Goal: Task Accomplishment & Management: Complete application form

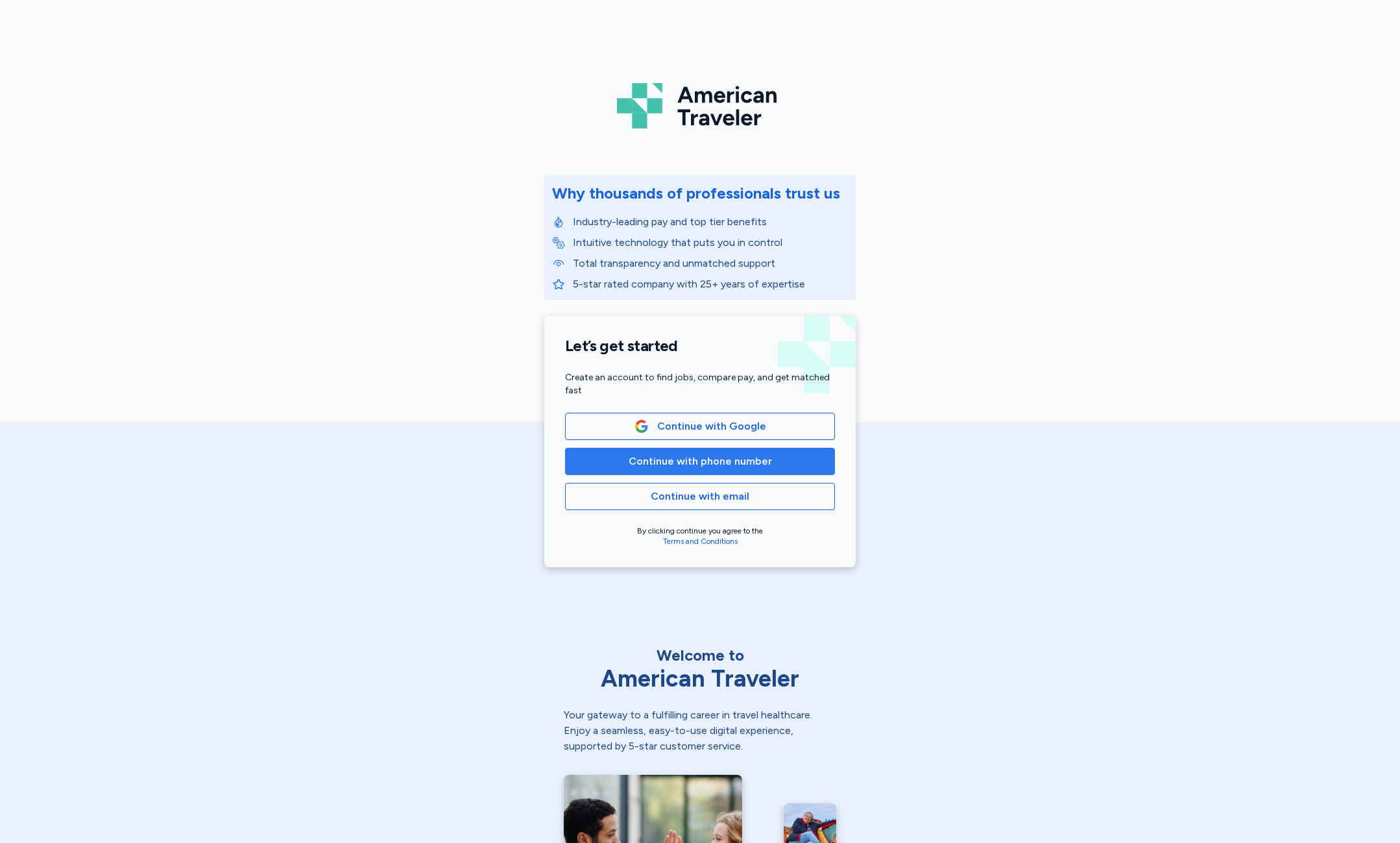
click at [625, 460] on span "Continue with phone number" at bounding box center [700, 461] width 248 height 15
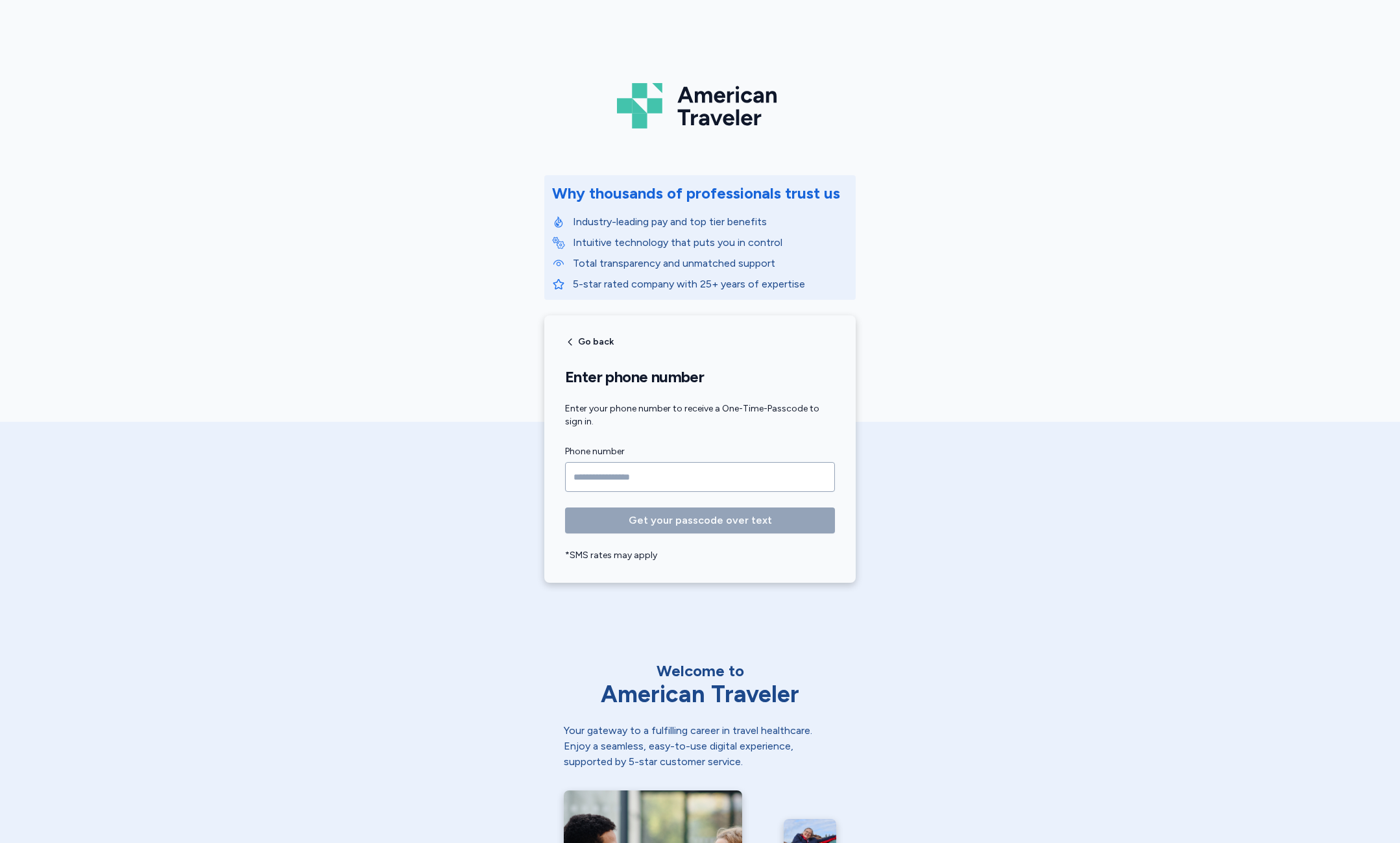
click at [624, 469] on input "Phone number" at bounding box center [700, 477] width 270 height 30
type input "**********"
click at [691, 522] on span "Get your passcode over text" at bounding box center [700, 520] width 143 height 15
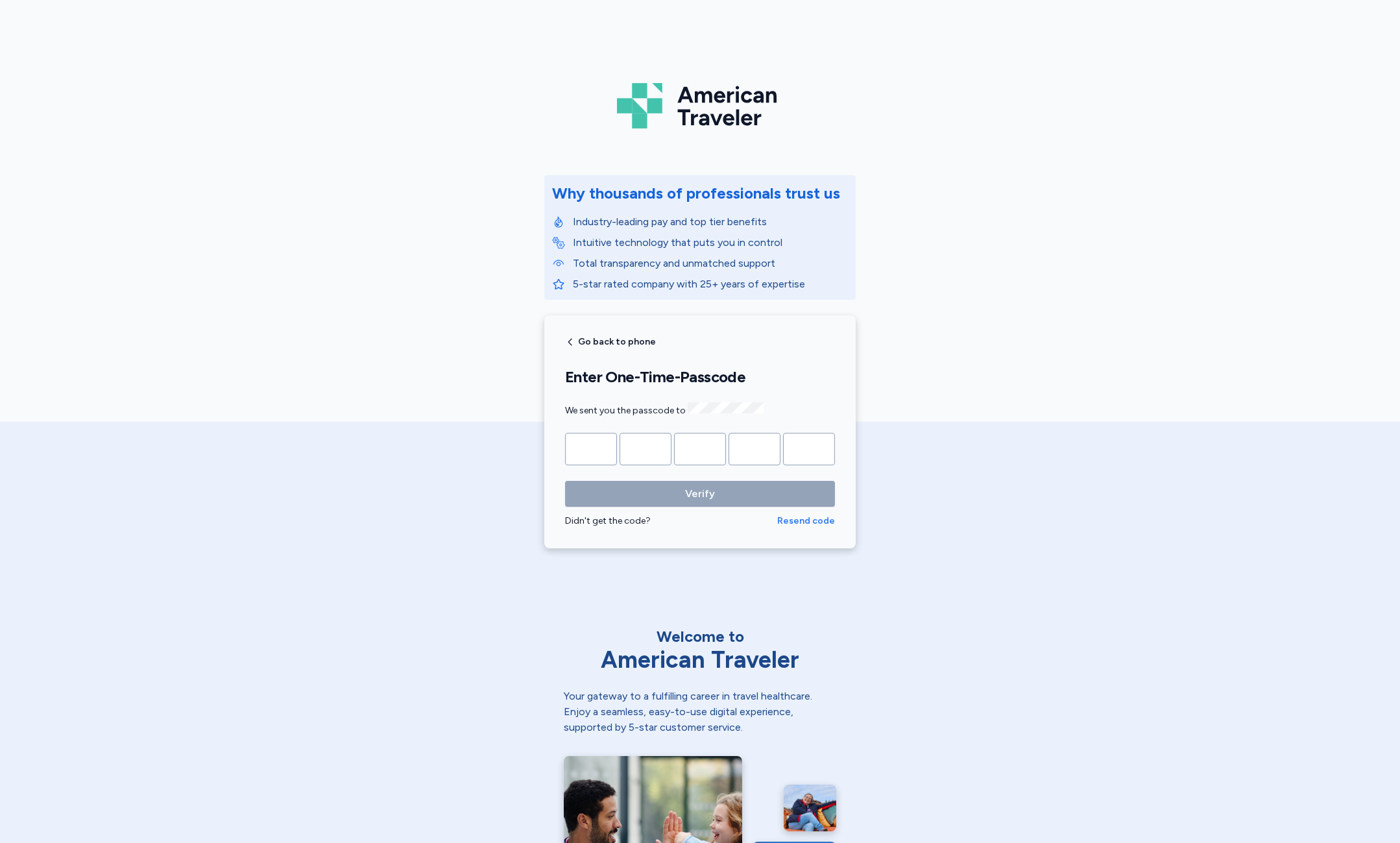
click at [788, 520] on span "Resend code" at bounding box center [806, 521] width 58 height 13
drag, startPoint x: 591, startPoint y: 447, endPoint x: 620, endPoint y: 477, distance: 41.7
click at [591, 447] on input "Please enter OTP character 1" at bounding box center [591, 449] width 52 height 32
type input "*"
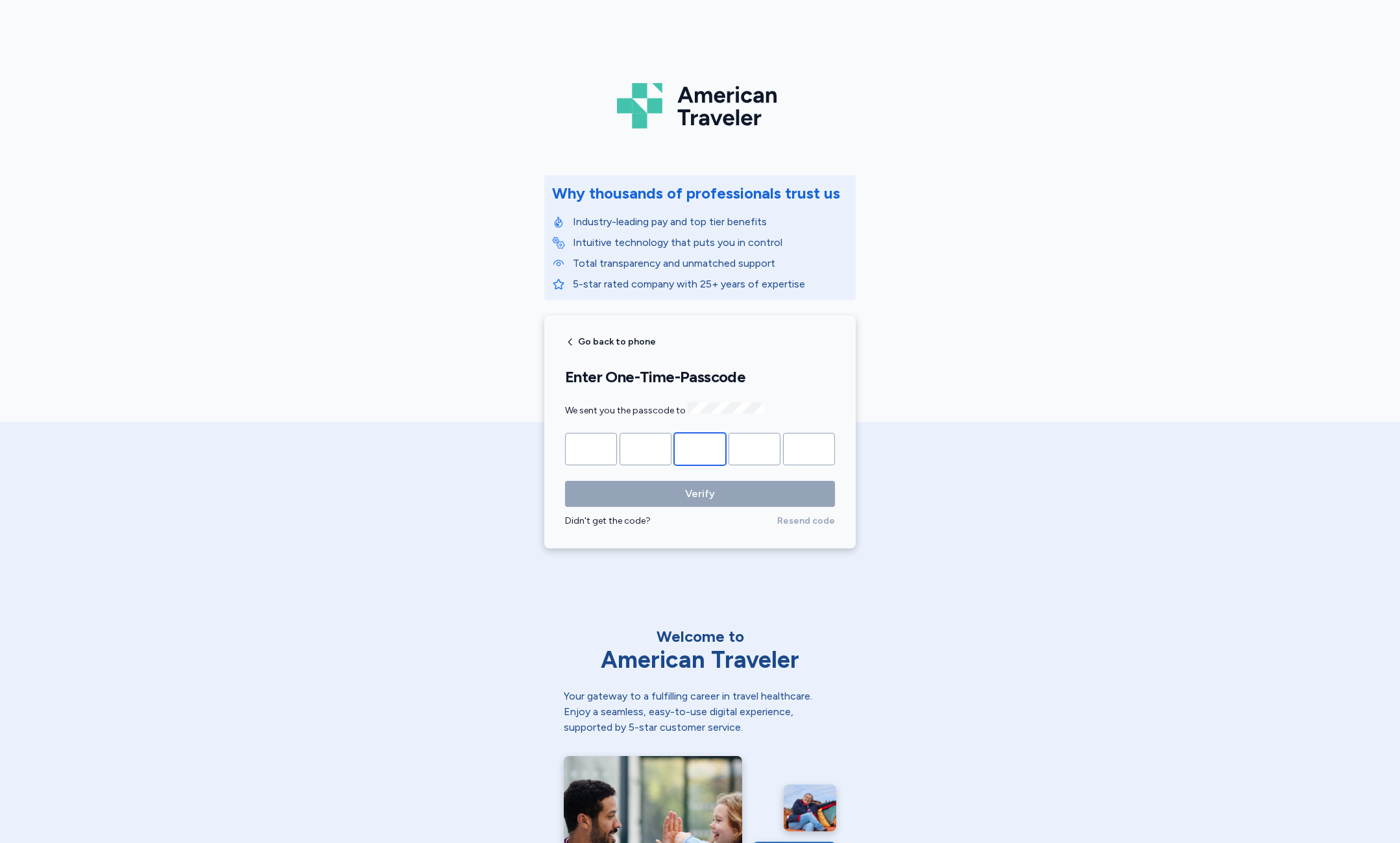
type input "*"
click at [565, 480] on button "Verify" at bounding box center [700, 493] width 270 height 26
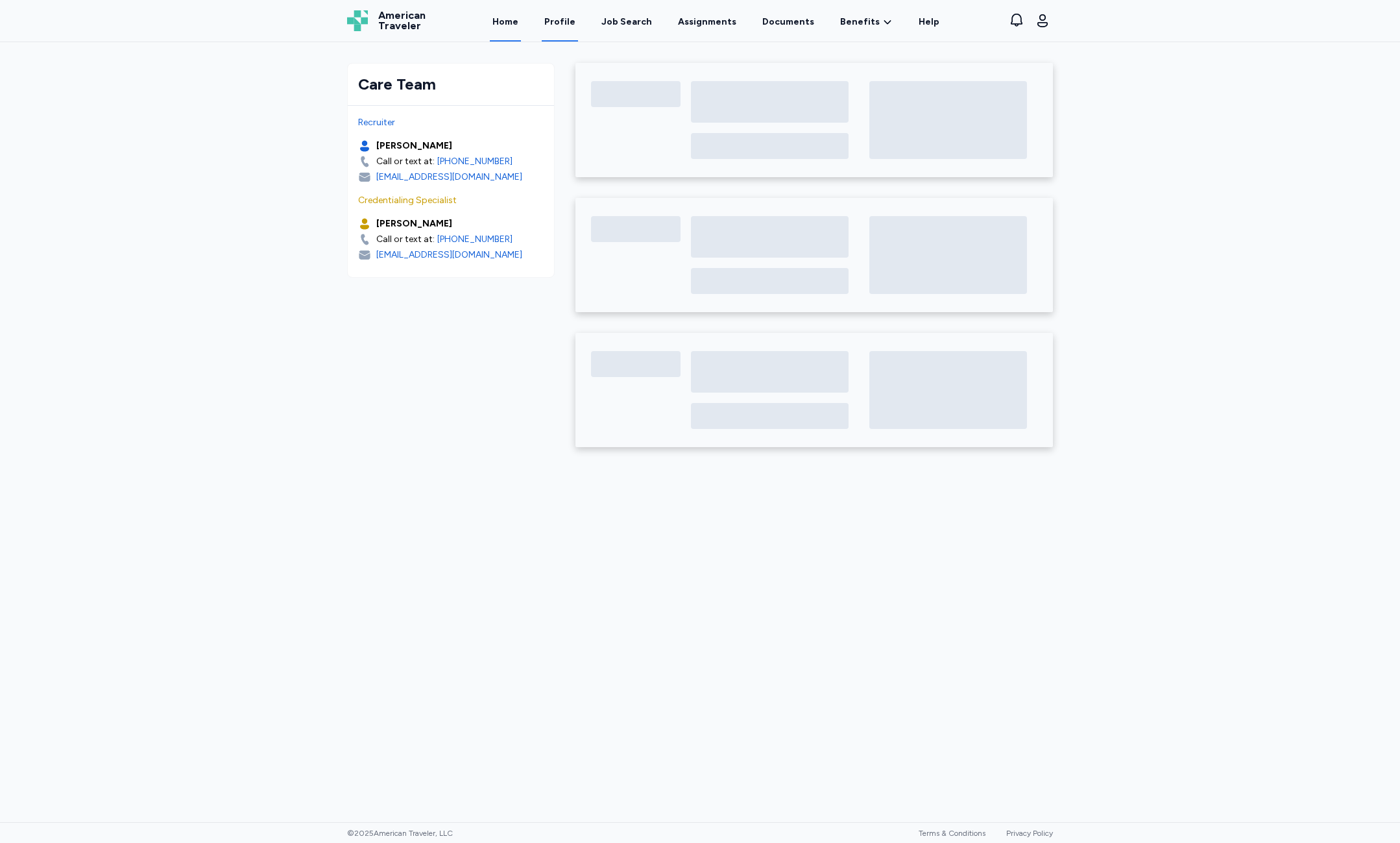
click at [572, 24] on link "Profile" at bounding box center [559, 21] width 36 height 40
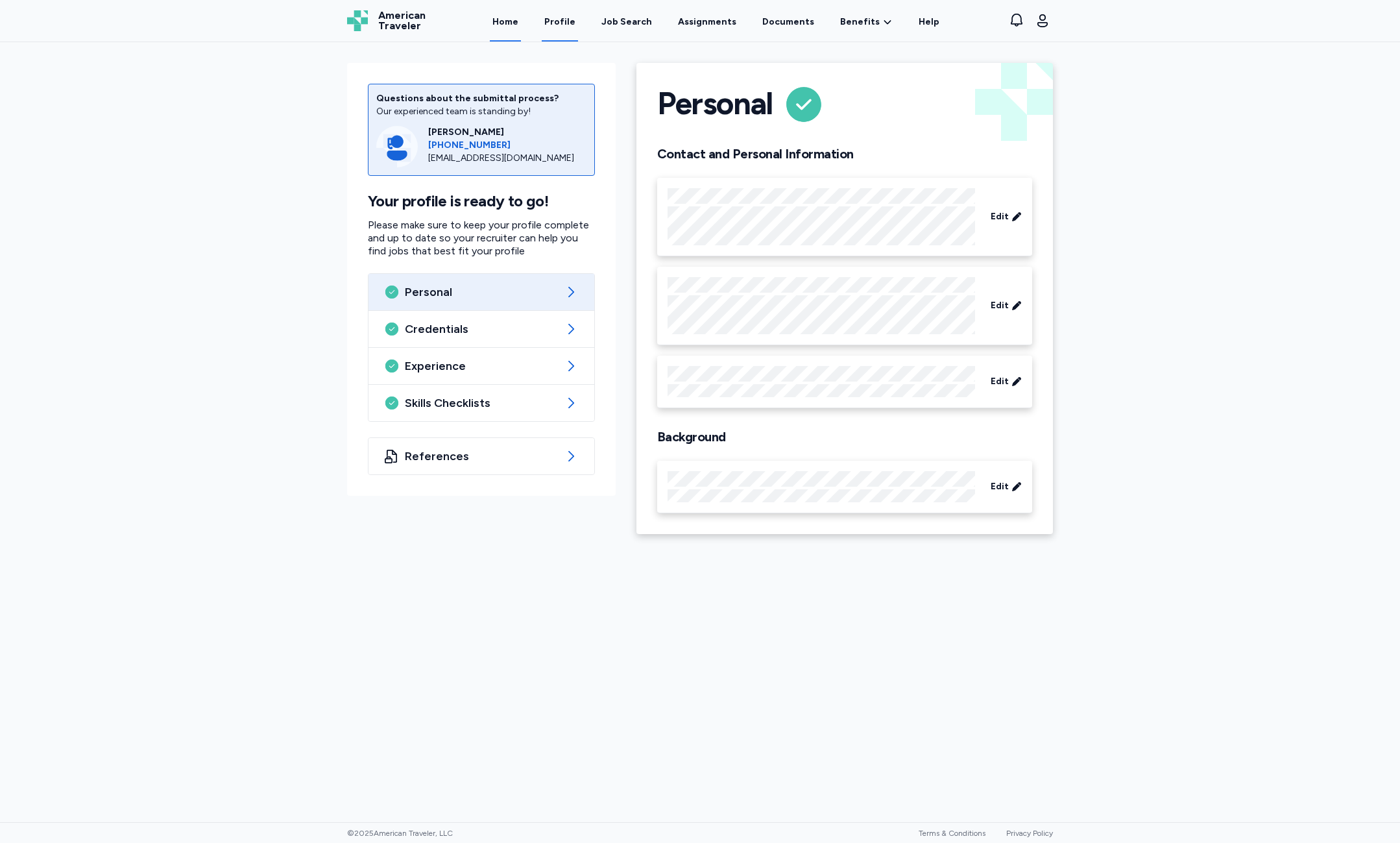
click at [521, 37] on link "Home" at bounding box center [505, 21] width 31 height 40
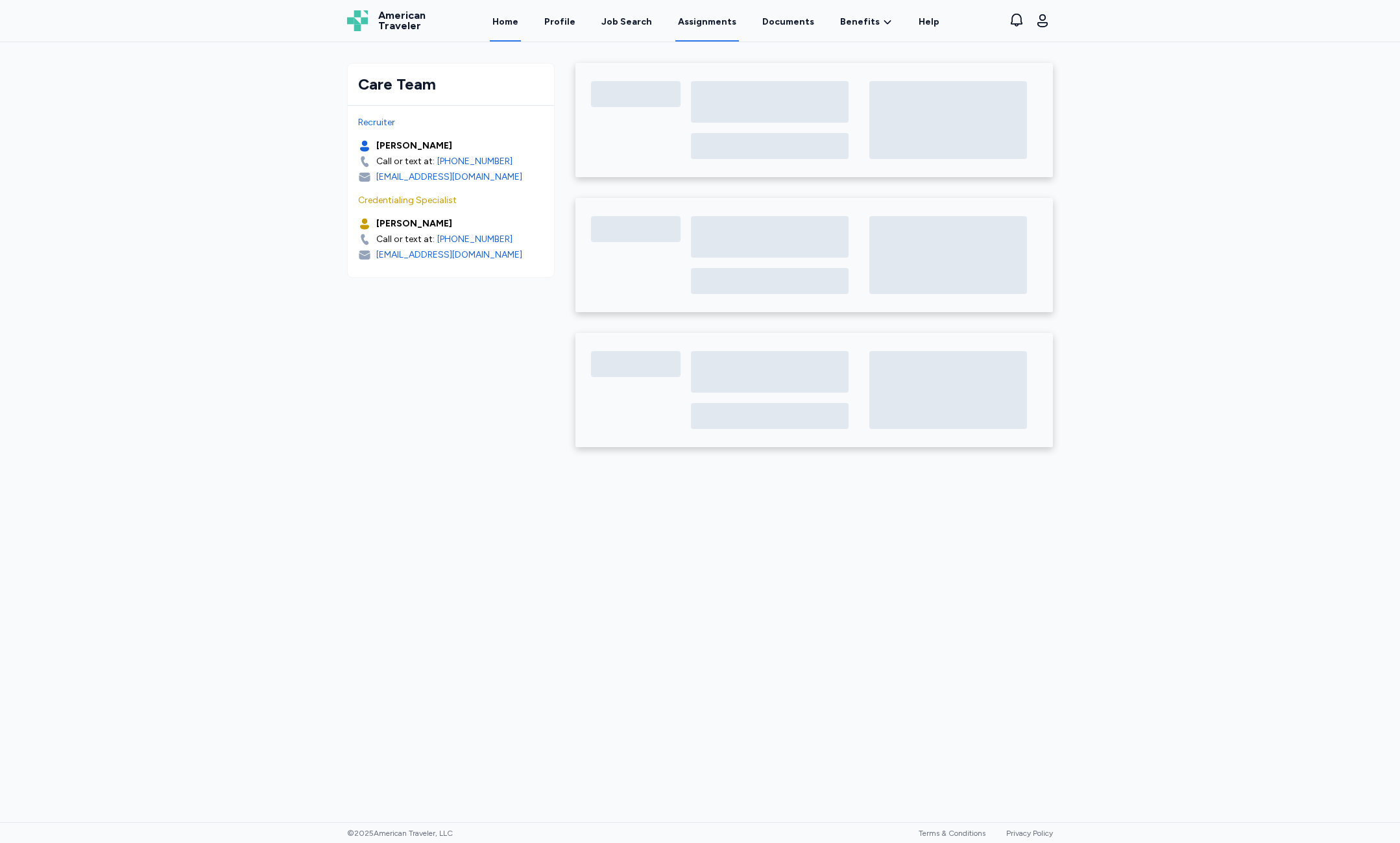
click at [715, 23] on link "Assignments" at bounding box center [707, 21] width 64 height 40
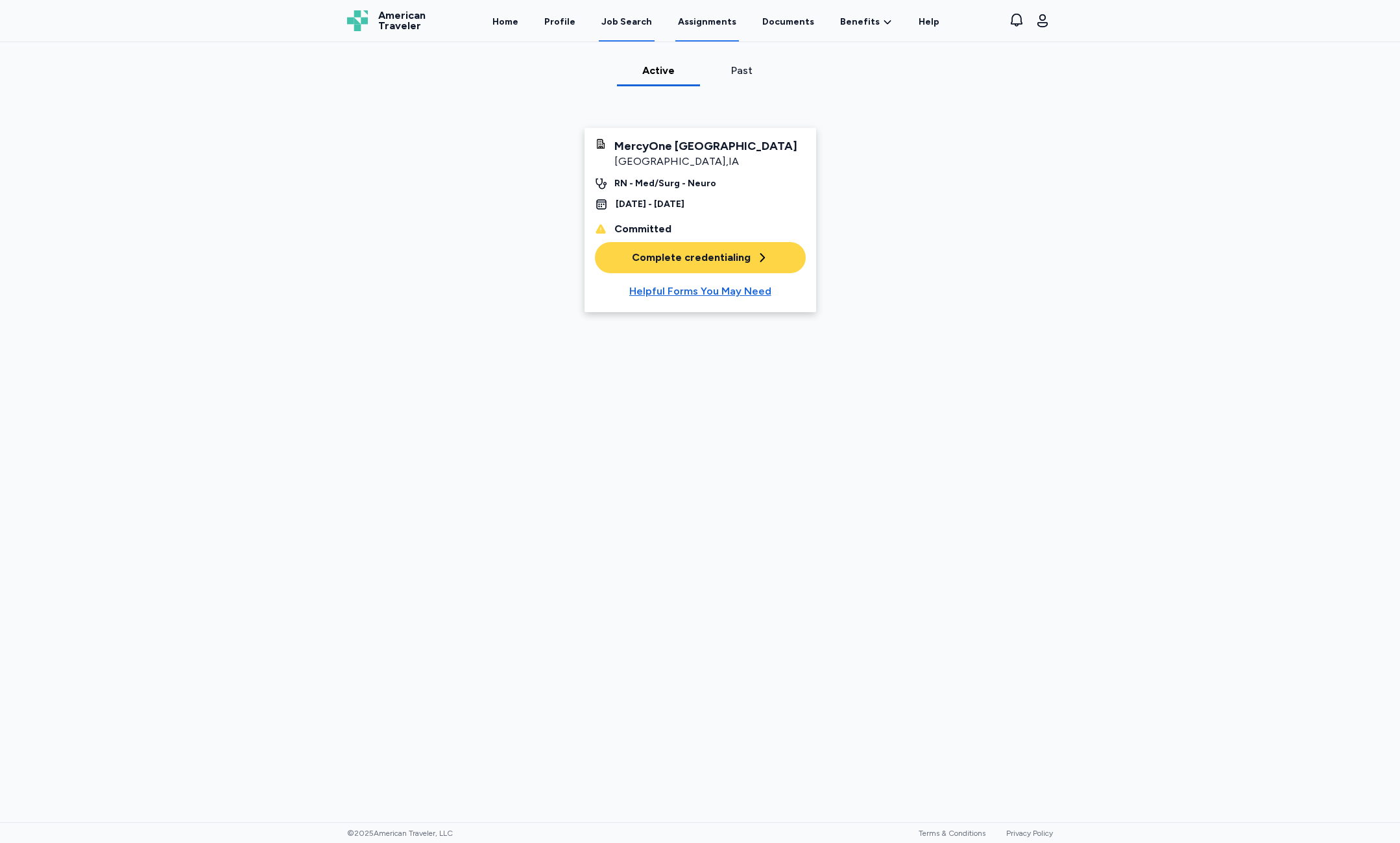
click at [606, 36] on link "Job Search" at bounding box center [627, 21] width 56 height 40
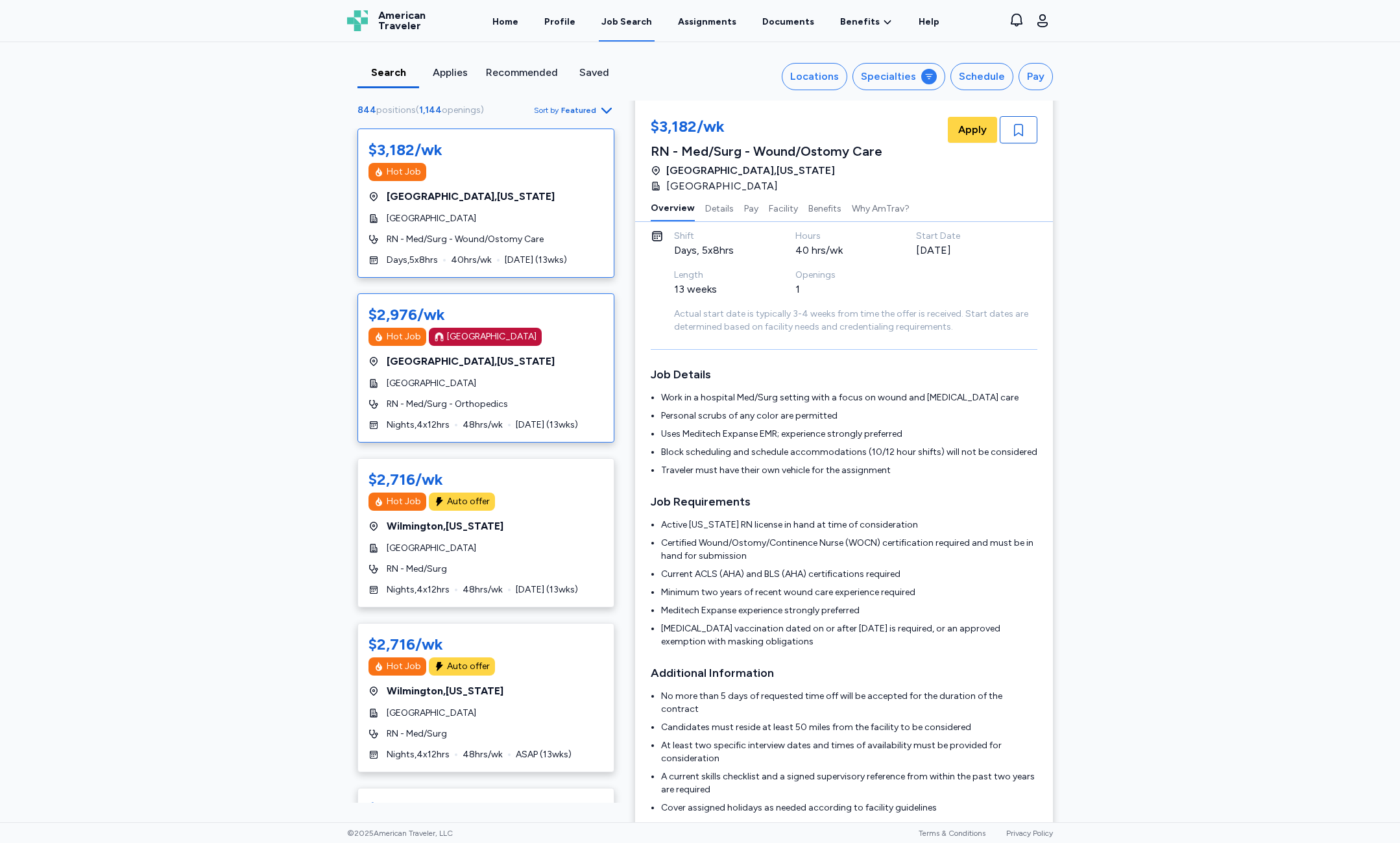
click at [503, 401] on div "RN - Med/Surg - Orthopedics" at bounding box center [486, 404] width 235 height 13
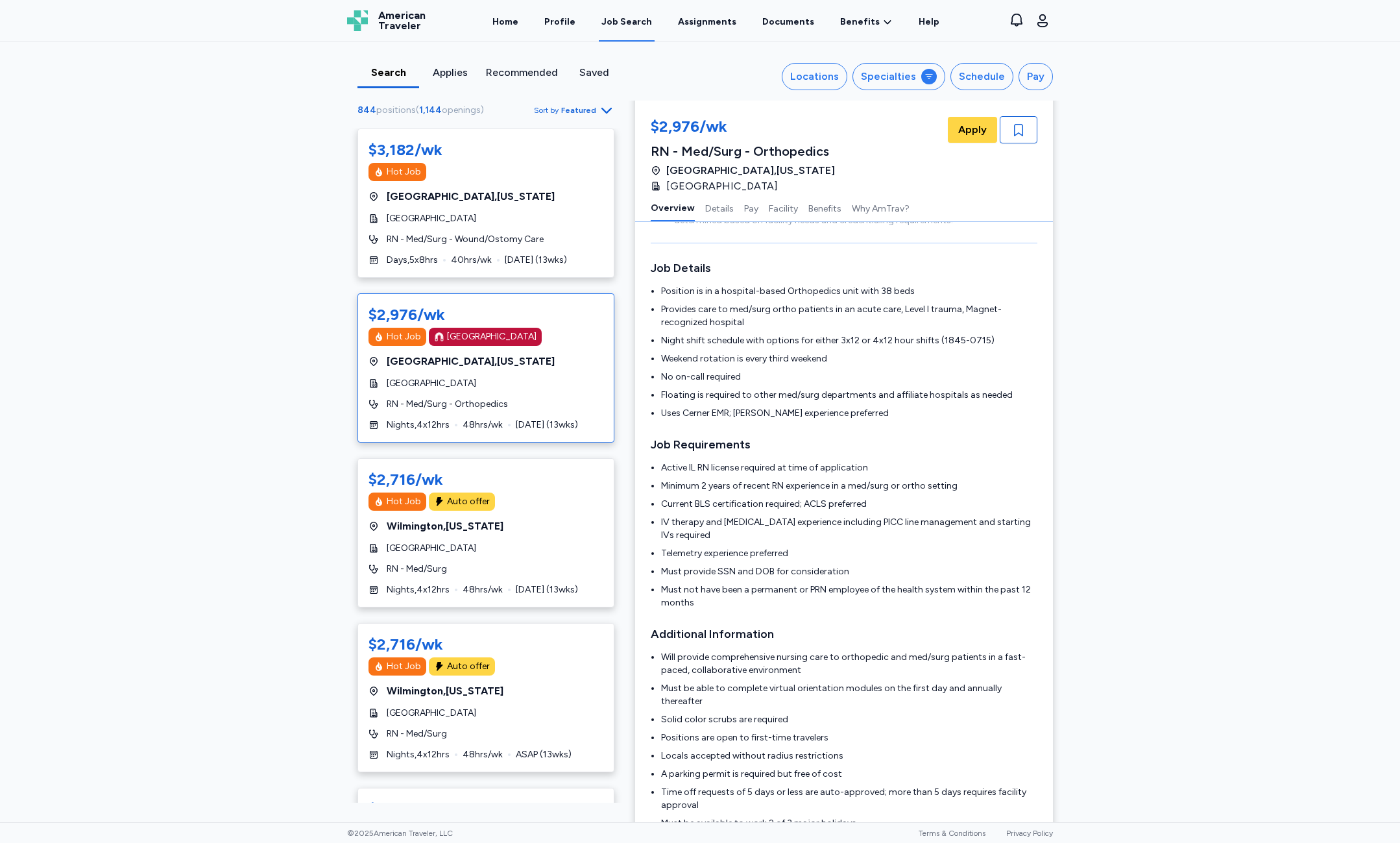
scroll to position [196, 0]
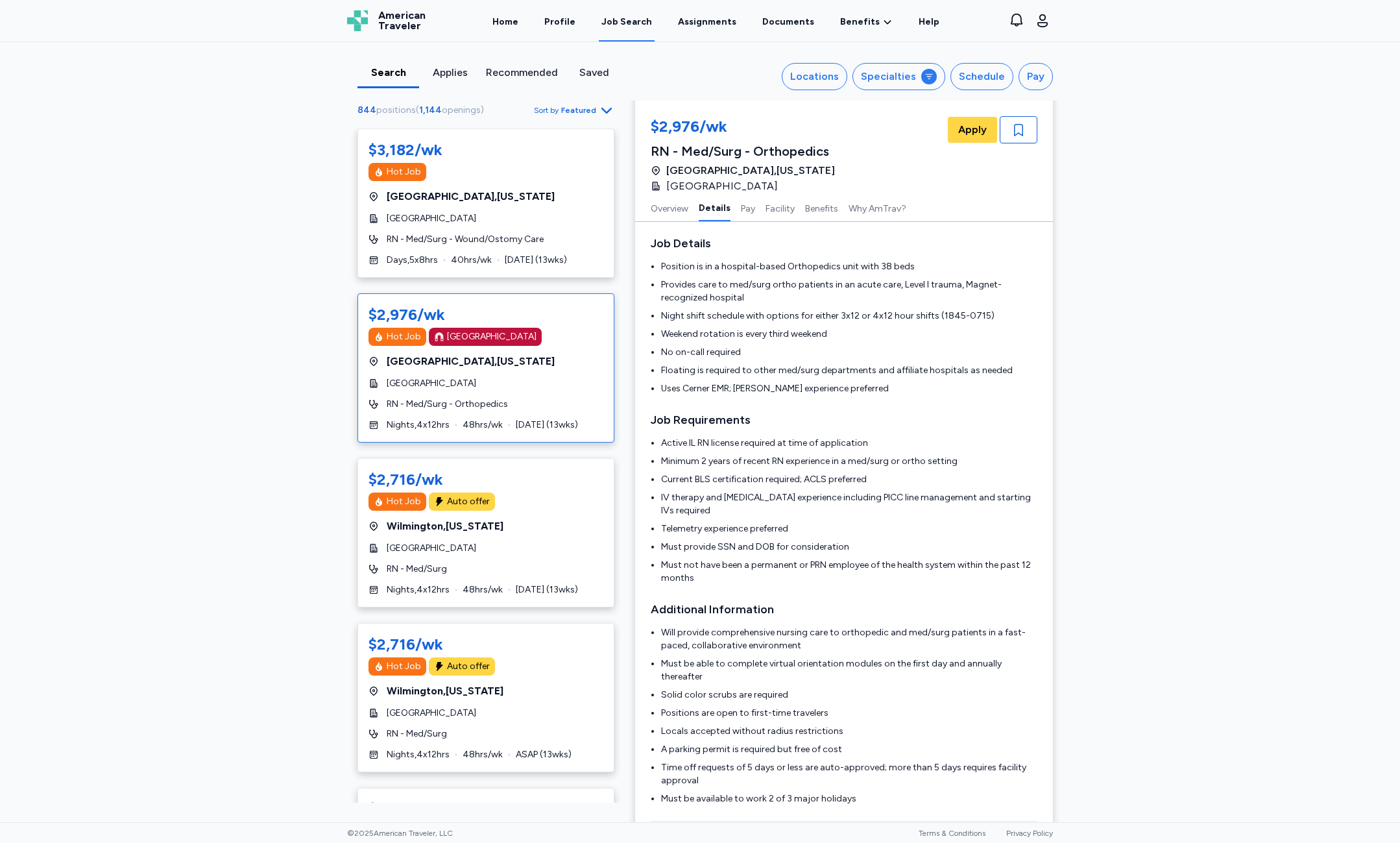
drag, startPoint x: 1261, startPoint y: 579, endPoint x: 1258, endPoint y: 598, distance: 19.2
